Goal: Information Seeking & Learning: Learn about a topic

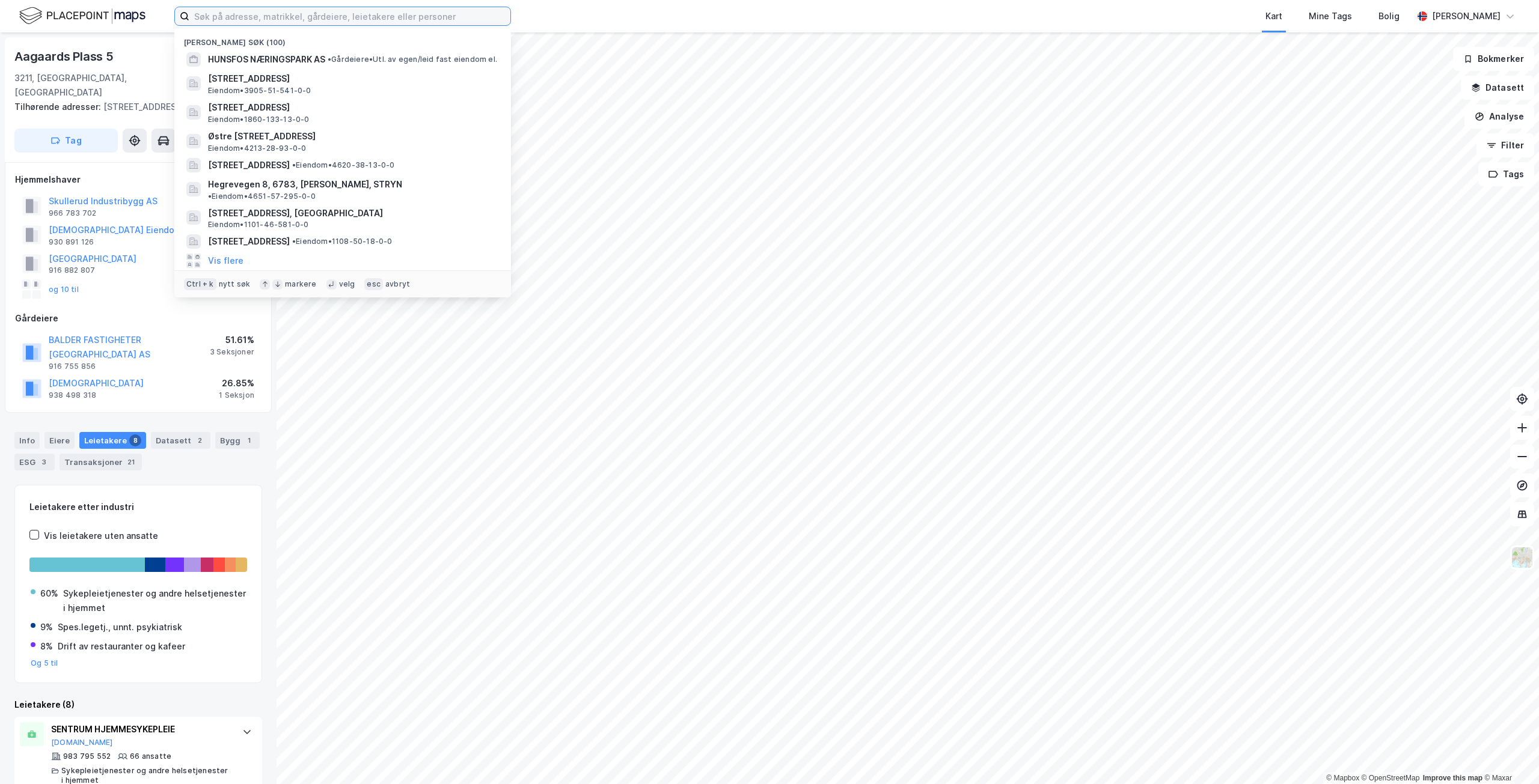
click at [432, 13] on input at bounding box center [349, 16] width 321 height 18
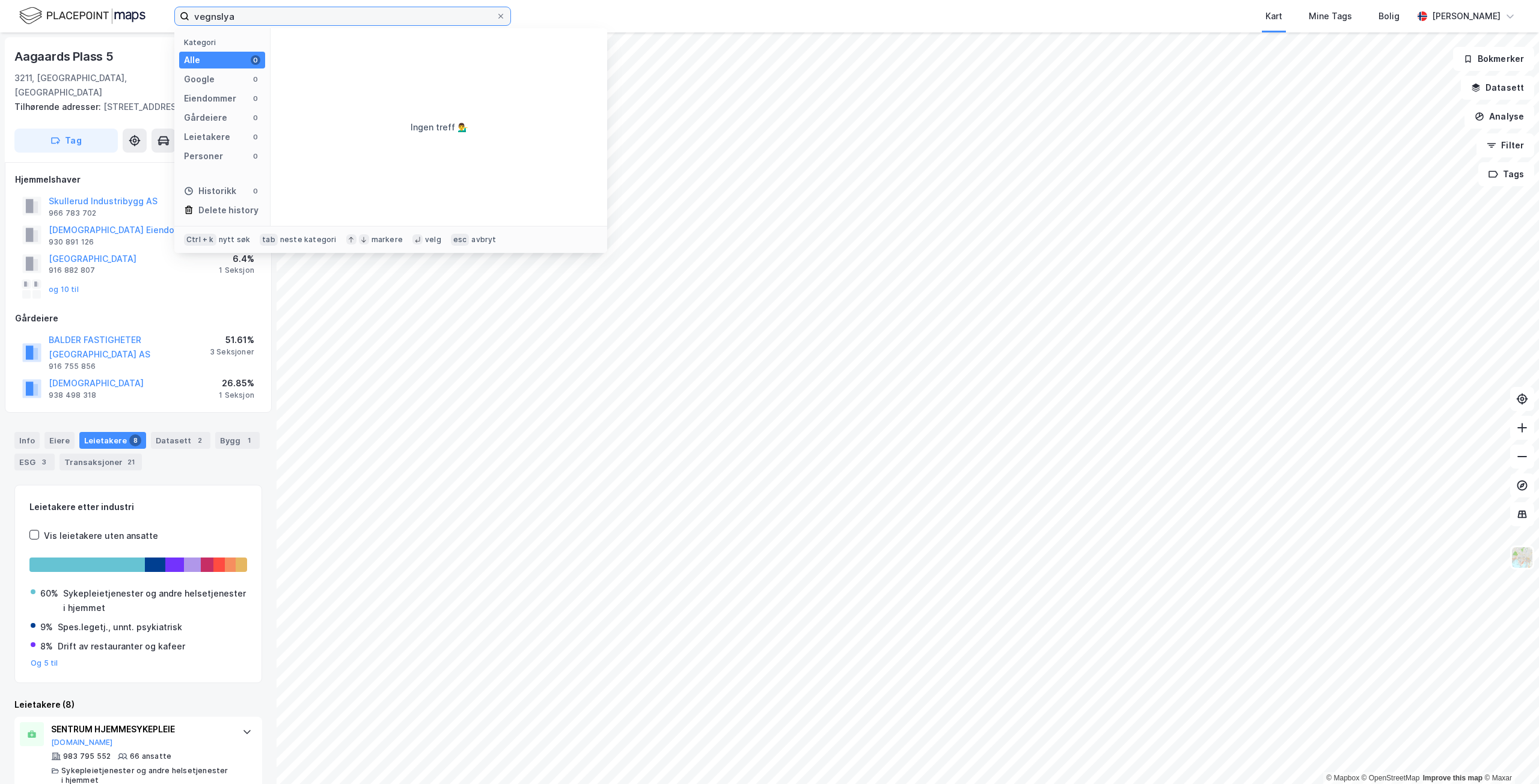
drag, startPoint x: 277, startPoint y: 25, endPoint x: 168, endPoint y: 21, distance: 109.1
click at [168, 21] on div "vegnslya Kategori Alle 0 Google 0 Eiendommer 0 Gårdeiere 0 Leietakere 0 Persone…" at bounding box center [770, 16] width 1539 height 32
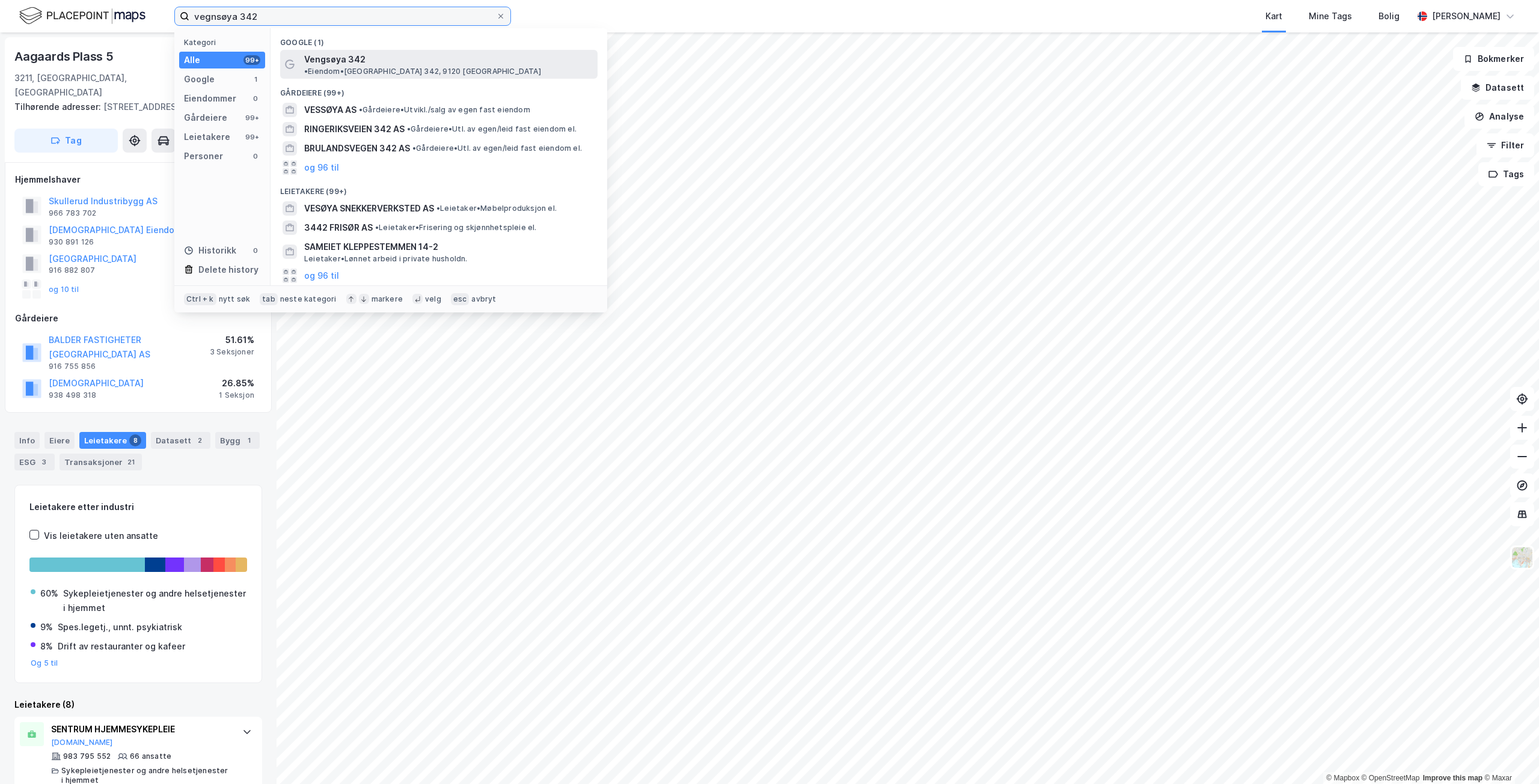
type input "vegnsøya 342"
click at [472, 67] on span "• Eiendom • [GEOGRAPHIC_DATA] 342, 9120 [GEOGRAPHIC_DATA]" at bounding box center [422, 72] width 236 height 10
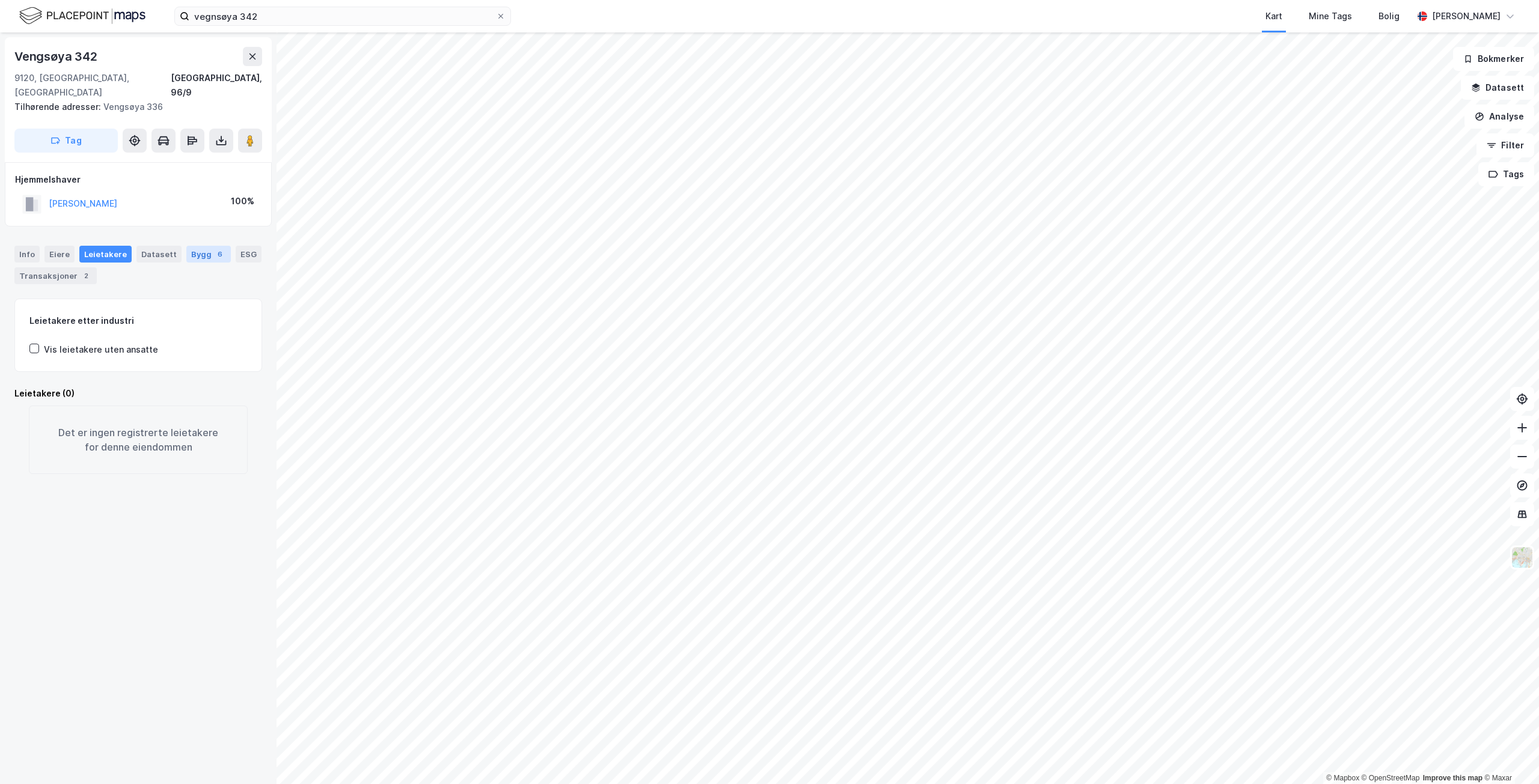
click at [202, 246] on div "Bygg 6" at bounding box center [208, 254] width 44 height 17
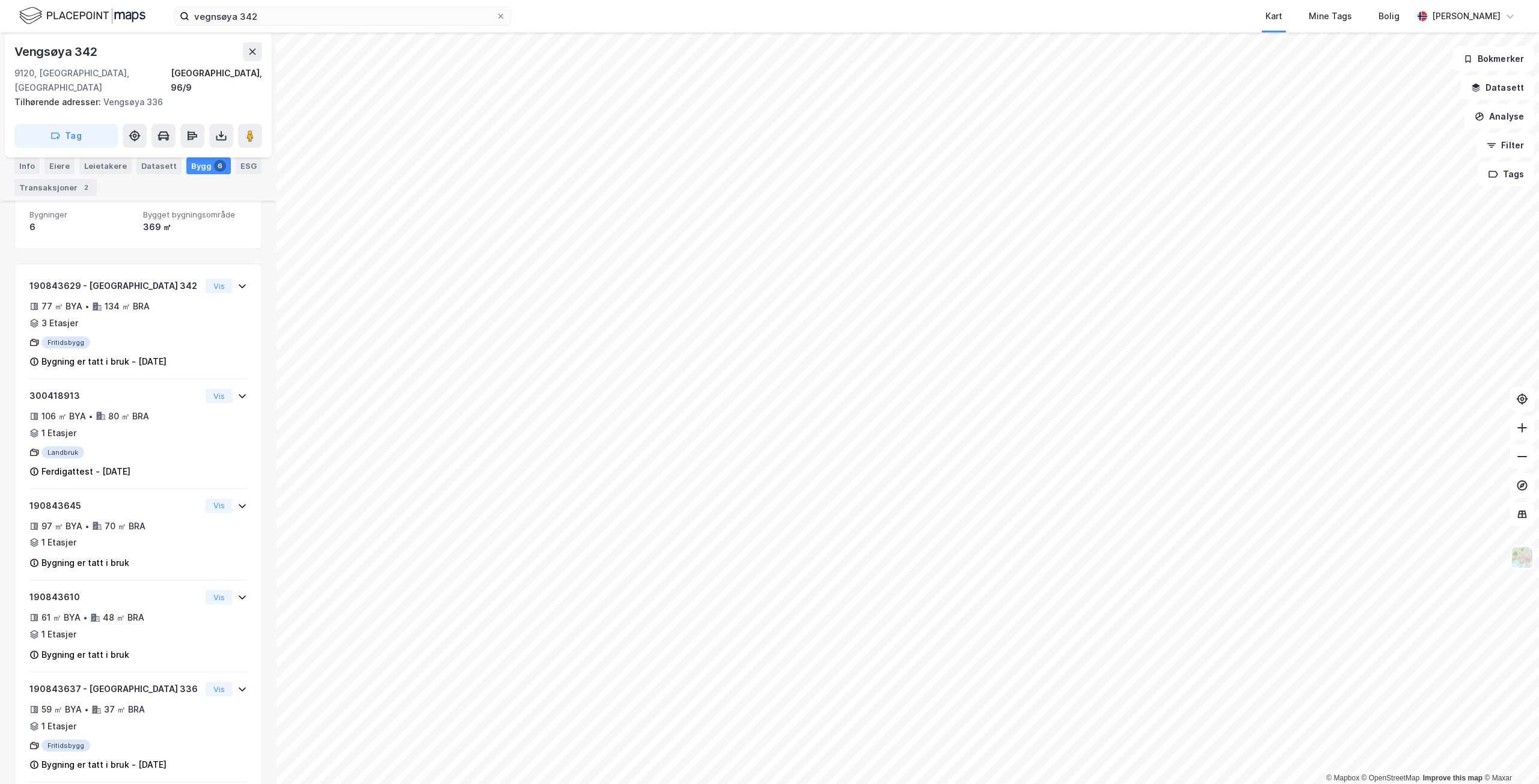
scroll to position [120, 0]
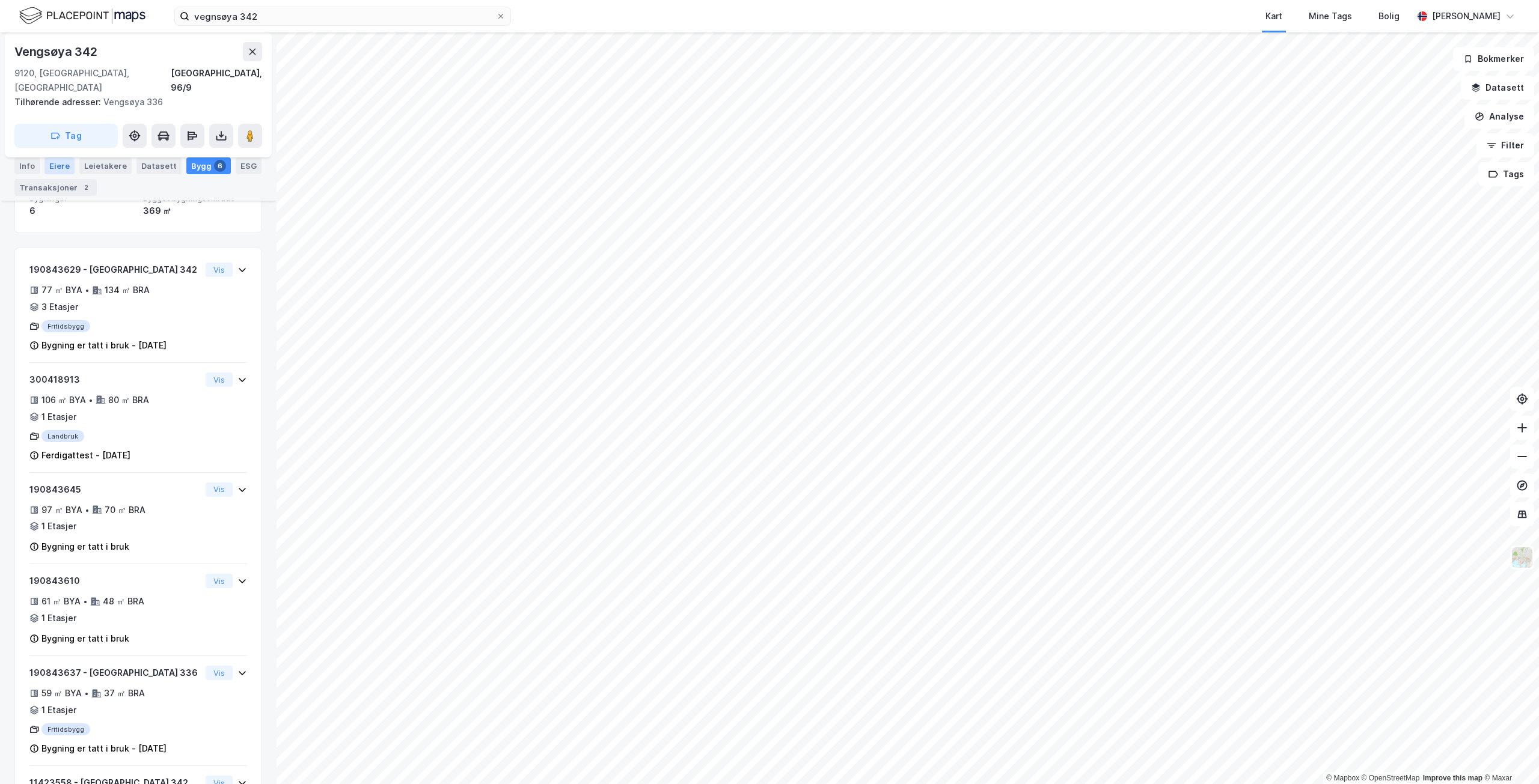
click at [59, 158] on div "Eiere" at bounding box center [59, 166] width 30 height 17
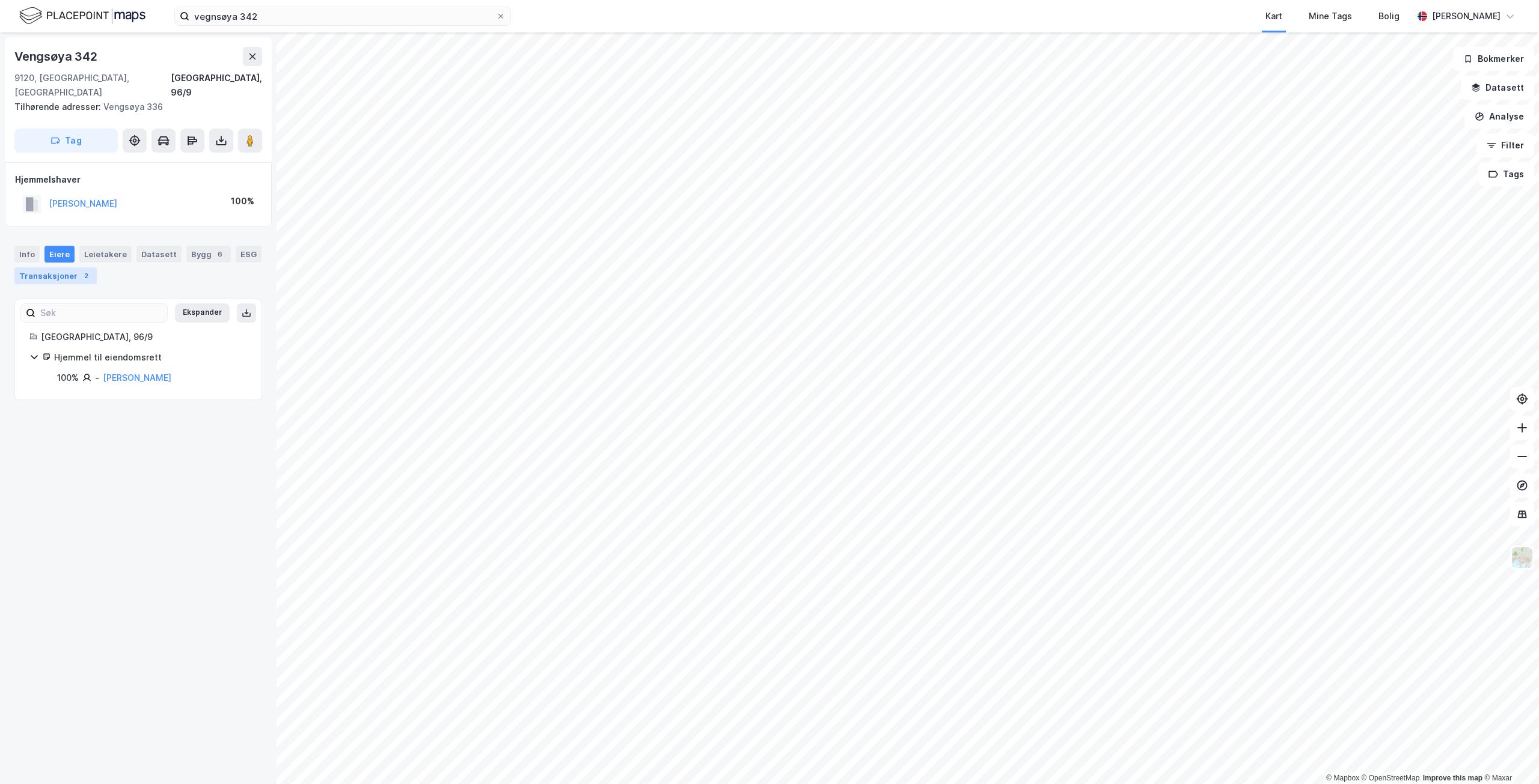
click at [83, 270] on div "2" at bounding box center [85, 275] width 12 height 12
